Goal: Task Accomplishment & Management: Manage account settings

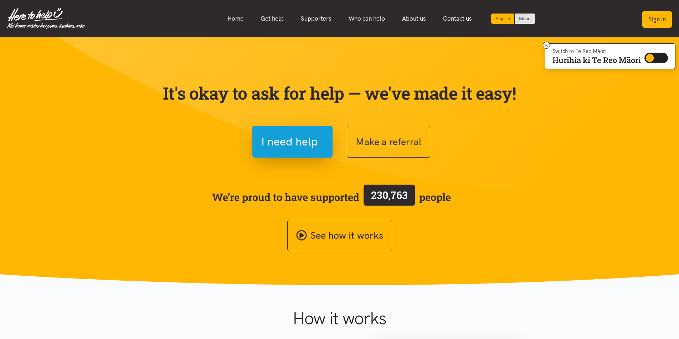
click at [654, 18] on button "Sign in" at bounding box center [657, 19] width 30 height 17
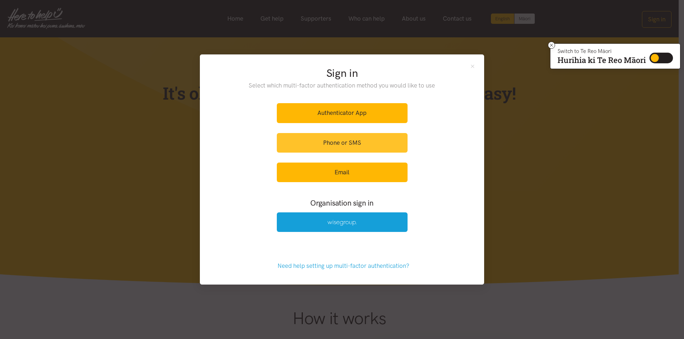
click at [344, 141] on link "Phone or SMS" at bounding box center [342, 143] width 131 height 20
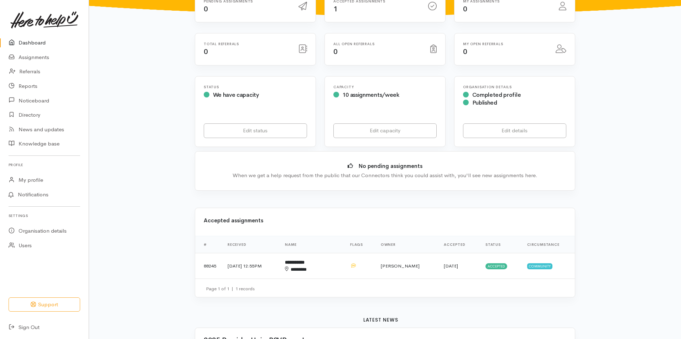
scroll to position [107, 0]
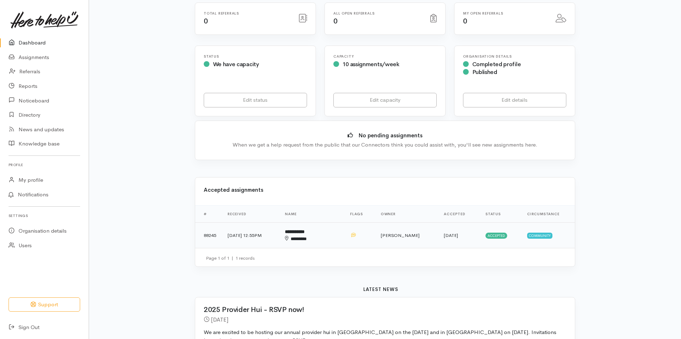
click at [269, 234] on td "1 Sep 2025, 12:55PM" at bounding box center [250, 236] width 57 height 26
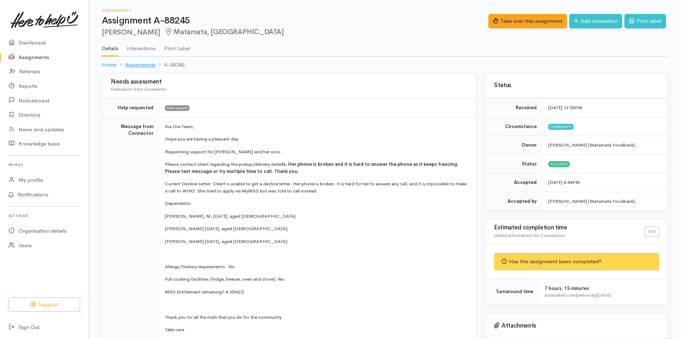
click at [145, 62] on link "Assignments" at bounding box center [140, 65] width 31 height 8
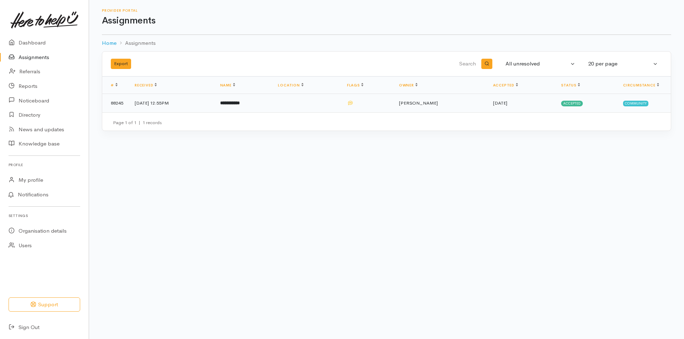
click at [572, 101] on span "Accepted" at bounding box center [572, 104] width 22 height 6
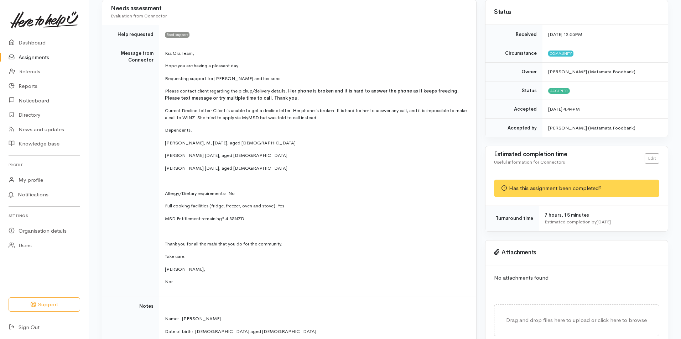
scroll to position [68, 0]
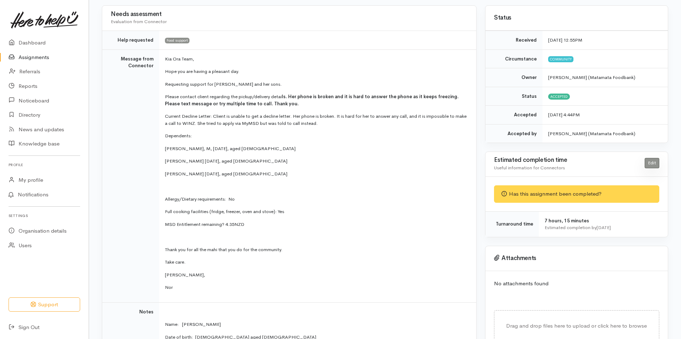
click at [653, 162] on link "Edit" at bounding box center [652, 163] width 15 height 10
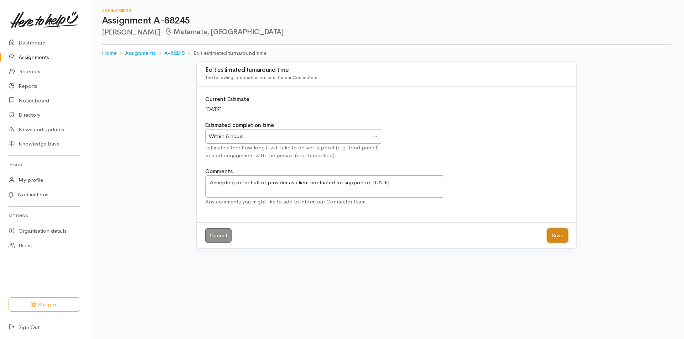
click at [558, 234] on button "Save" at bounding box center [557, 236] width 21 height 15
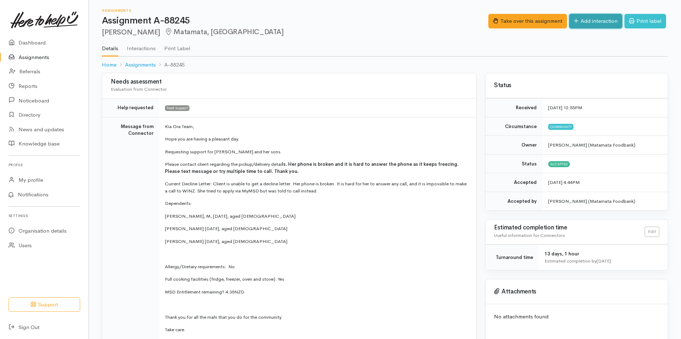
click at [587, 20] on link "Add interaction" at bounding box center [595, 21] width 53 height 15
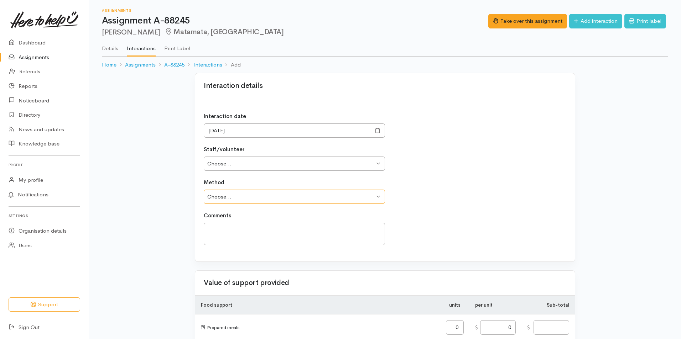
click at [378, 195] on select "Choose... Phone Visit Other" at bounding box center [294, 197] width 181 height 15
click at [204, 190] on select "Choose... Phone Visit Other" at bounding box center [294, 197] width 181 height 15
click at [377, 196] on select "Choose... Phone Visit Other" at bounding box center [294, 197] width 181 height 15
select select "1"
click at [204, 190] on select "Choose... Phone Visit Other" at bounding box center [294, 197] width 181 height 15
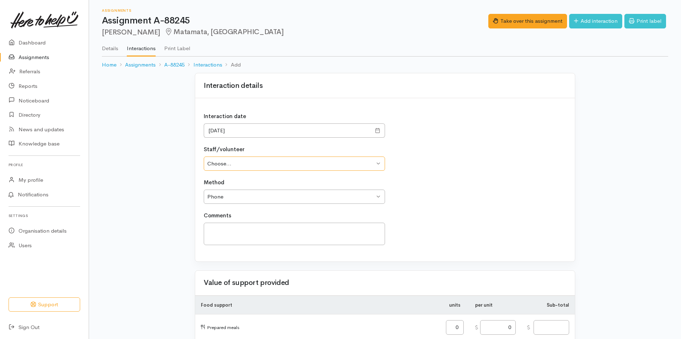
click at [378, 163] on select "Choose... Janene Wilcox Nicole Rusk" at bounding box center [294, 164] width 181 height 15
select select "2522"
click at [204, 157] on select "Choose... Janene Wilcox Nicole Rusk" at bounding box center [294, 164] width 181 height 15
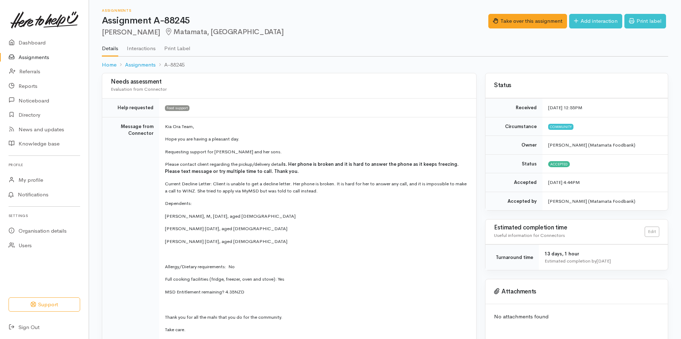
click at [43, 57] on link "Assignments" at bounding box center [44, 57] width 89 height 15
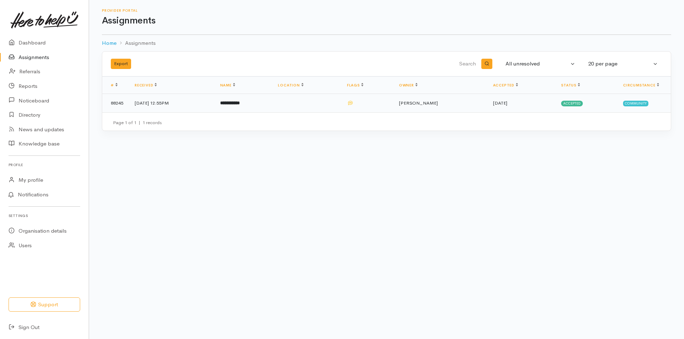
click at [566, 101] on span "Accepted" at bounding box center [572, 104] width 22 height 6
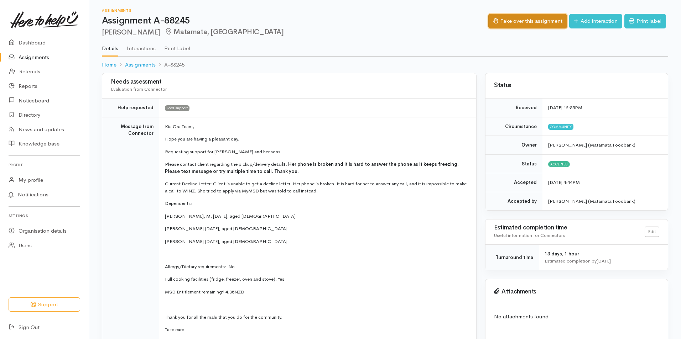
click at [525, 19] on button "Take over this assignment" at bounding box center [527, 21] width 79 height 15
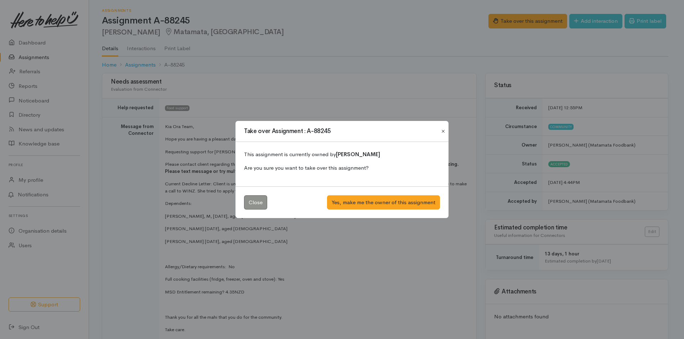
click at [444, 129] on button "Close" at bounding box center [442, 131] width 11 height 9
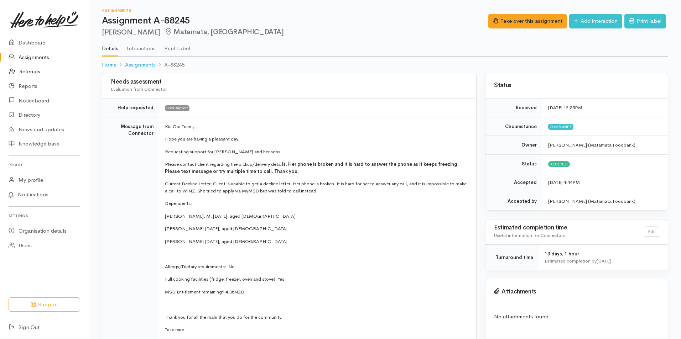
click at [26, 70] on link "Referrals" at bounding box center [44, 71] width 89 height 15
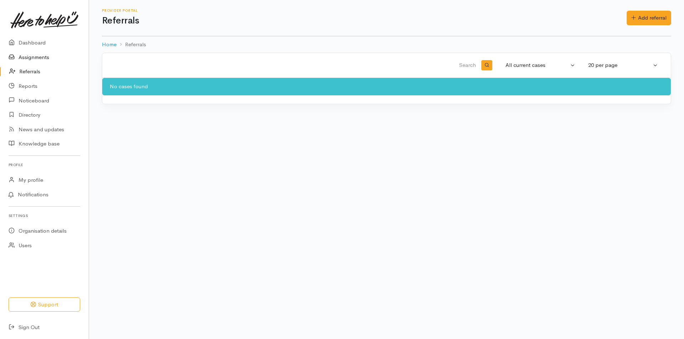
click at [34, 53] on link "Assignments" at bounding box center [44, 57] width 89 height 15
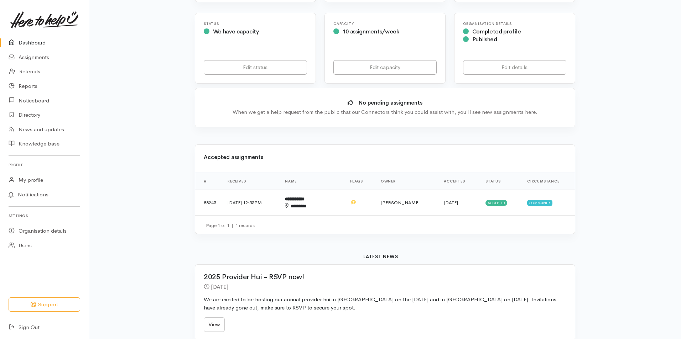
scroll to position [142, 0]
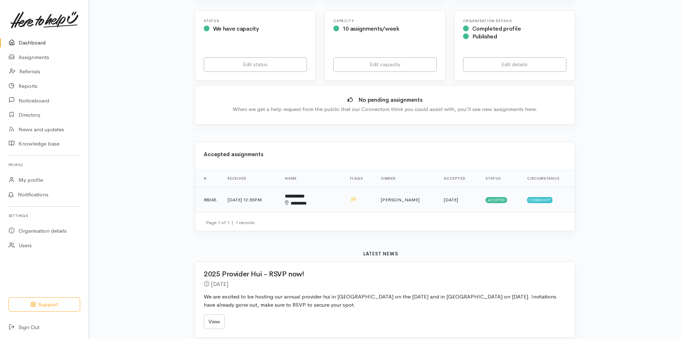
click at [492, 198] on span "Accepted" at bounding box center [497, 200] width 22 height 6
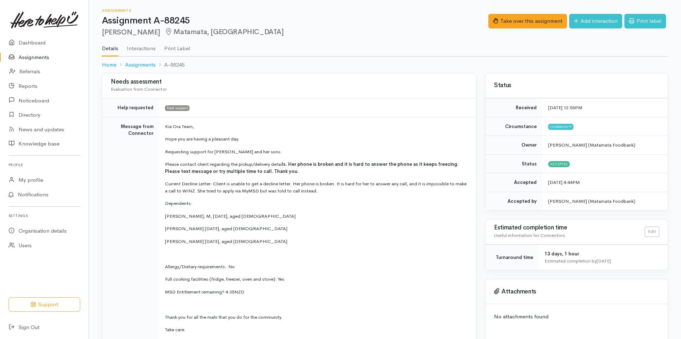
click at [530, 165] on td "Status" at bounding box center [514, 164] width 57 height 19
click at [132, 63] on link "Assignments" at bounding box center [140, 65] width 31 height 8
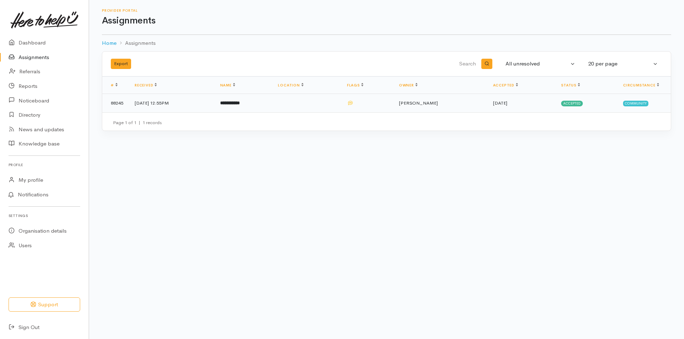
drag, startPoint x: 254, startPoint y: 102, endPoint x: 250, endPoint y: 102, distance: 3.6
click at [240, 102] on b "**********" at bounding box center [230, 103] width 20 height 5
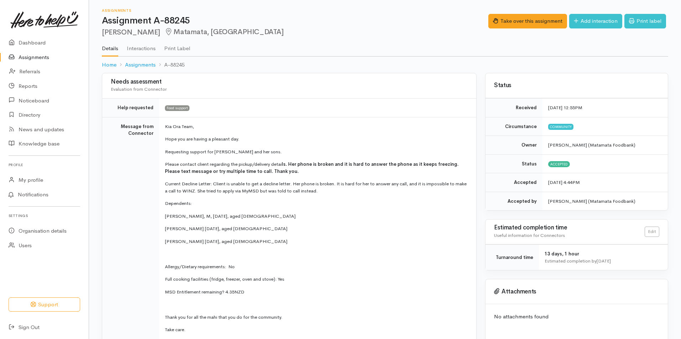
click at [170, 48] on link "Print Label" at bounding box center [177, 46] width 26 height 20
